Goal: Task Accomplishment & Management: Use online tool/utility

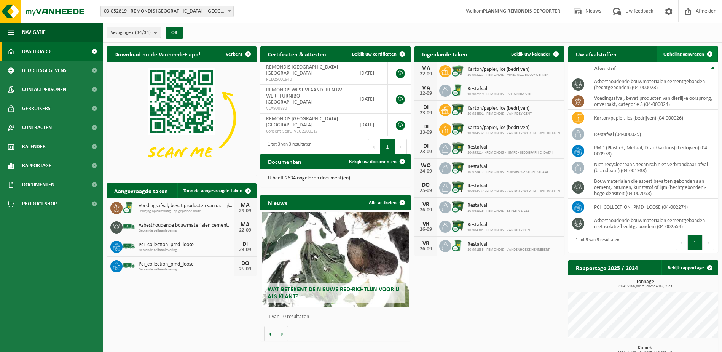
click at [690, 52] on span "Ophaling aanvragen" at bounding box center [683, 54] width 41 height 5
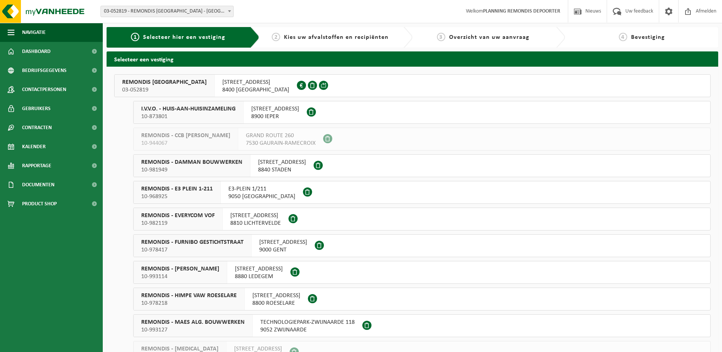
click at [183, 114] on span "10-873801" at bounding box center [188, 117] width 94 height 8
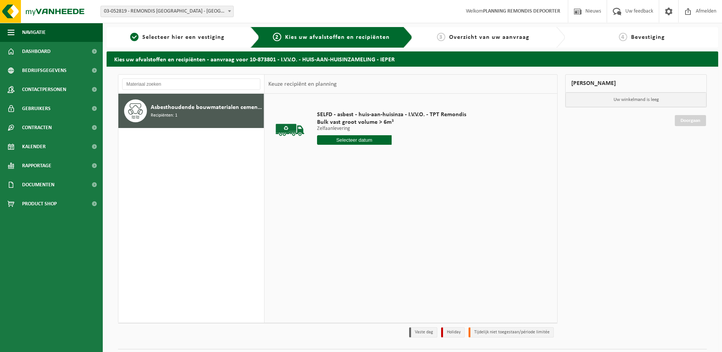
click at [346, 135] on div "SELFD - asbest - huis-aan-huisinza - I.V.V.O. - TPT Remondis Bulk vast groot vo…" at bounding box center [391, 129] width 157 height 53
click at [351, 141] on input "text" at bounding box center [354, 140] width 75 height 10
click at [332, 222] on div "23" at bounding box center [337, 220] width 13 height 12
type input "Van 2025-09-23"
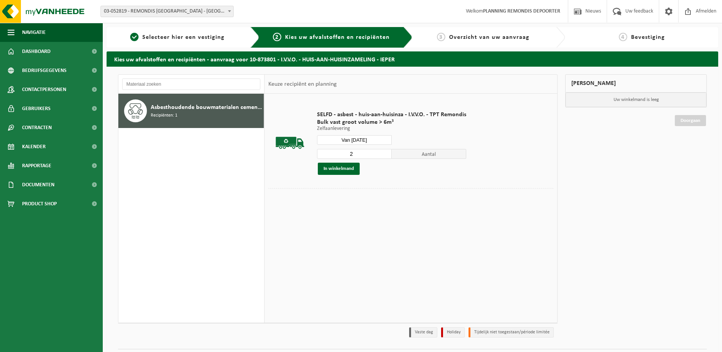
type input "2"
click at [384, 153] on input "2" at bounding box center [354, 154] width 75 height 10
click at [333, 171] on button "In winkelmand" at bounding box center [339, 169] width 42 height 12
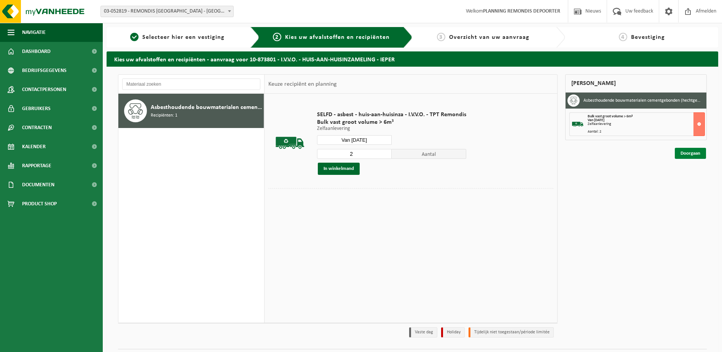
click at [693, 151] on link "Doorgaan" at bounding box center [690, 153] width 31 height 11
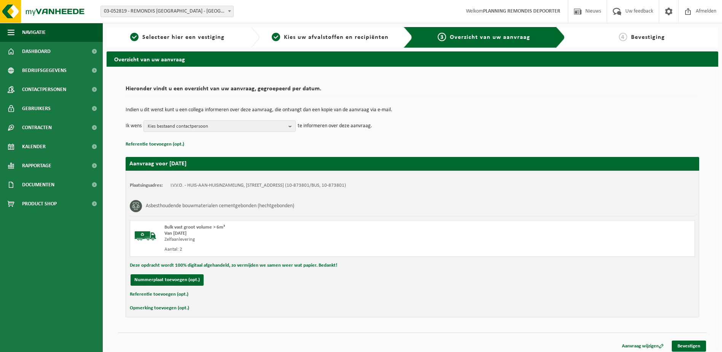
scroll to position [4, 0]
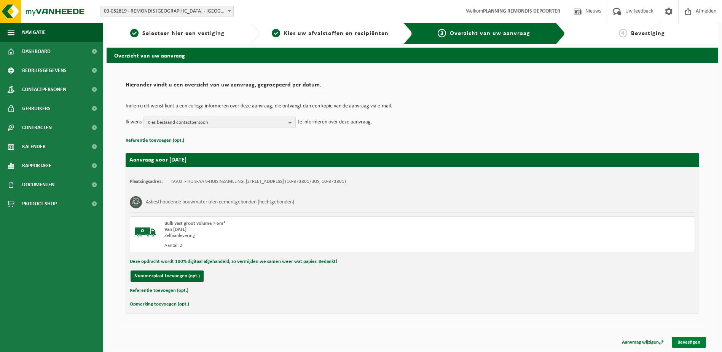
drag, startPoint x: 688, startPoint y: 342, endPoint x: 556, endPoint y: 292, distance: 141.5
click at [688, 342] on link "Bevestigen" at bounding box center [689, 341] width 34 height 11
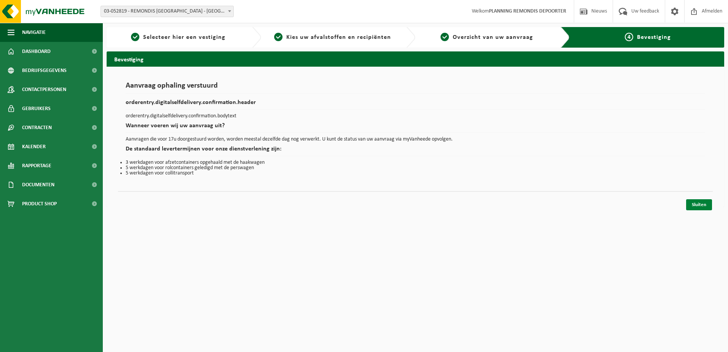
click at [709, 204] on link "Sluiten" at bounding box center [699, 204] width 26 height 11
